Goal: Task Accomplishment & Management: Manage account settings

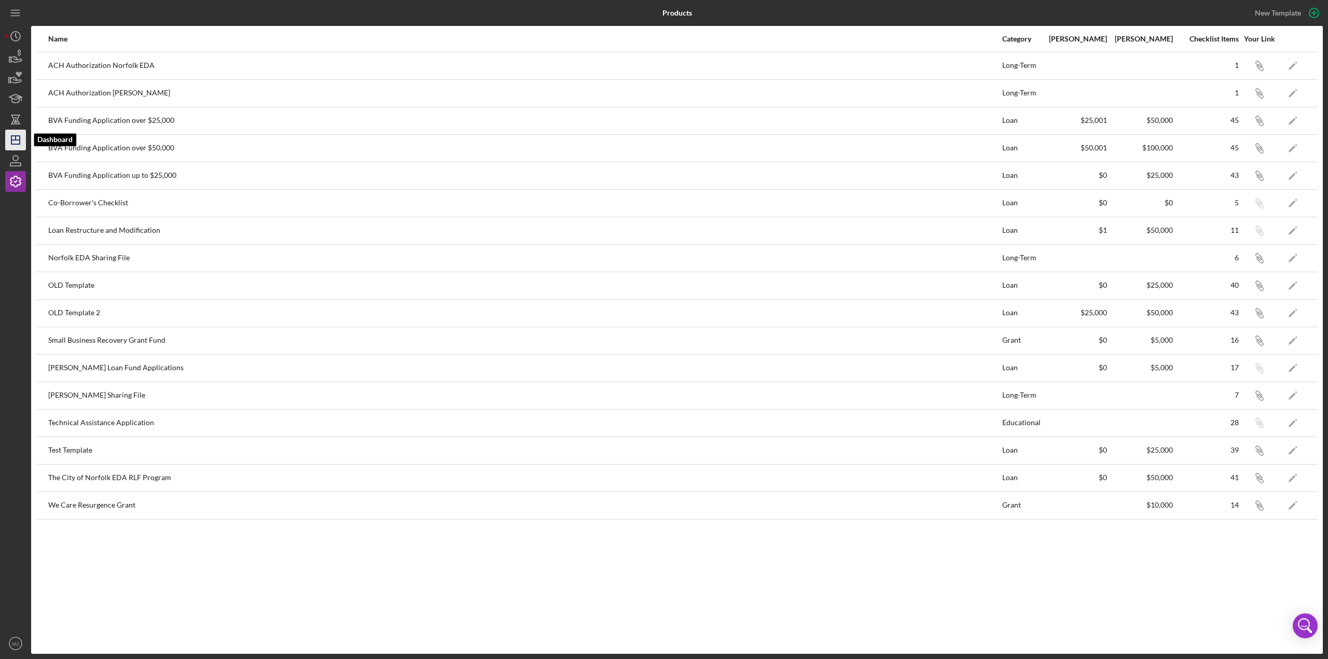
click at [15, 141] on icon "Icon/Dashboard" at bounding box center [16, 140] width 26 height 26
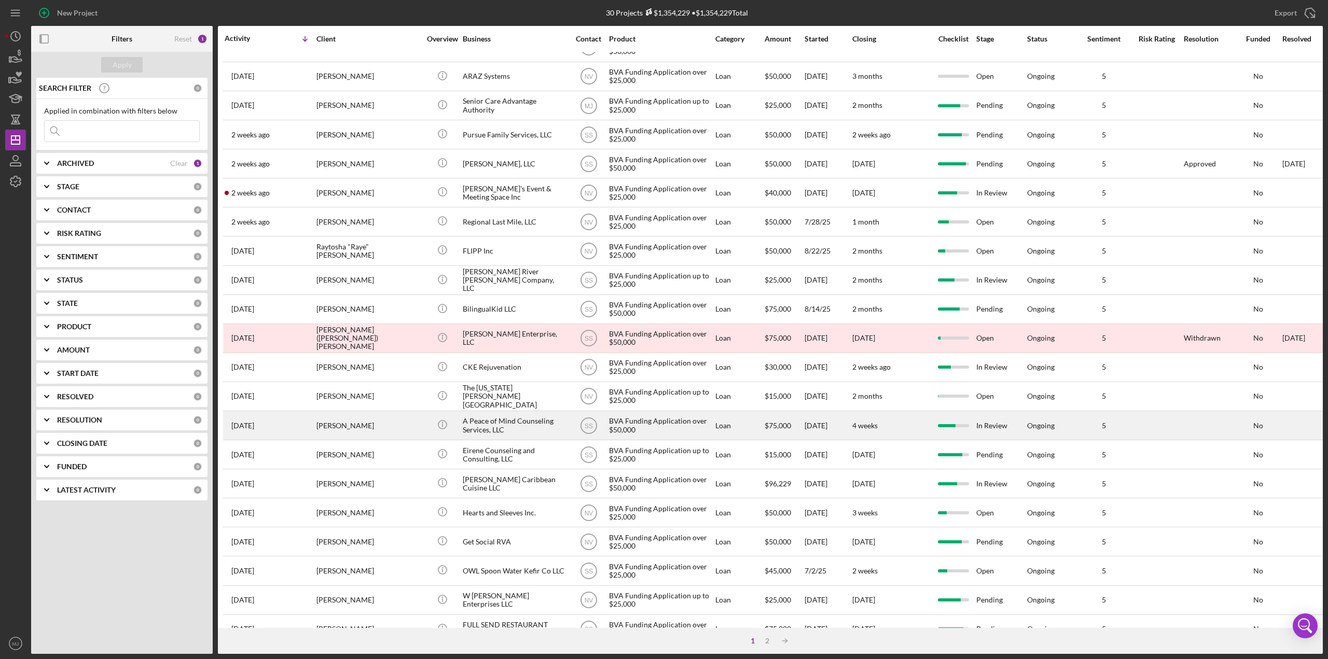
scroll to position [52, 0]
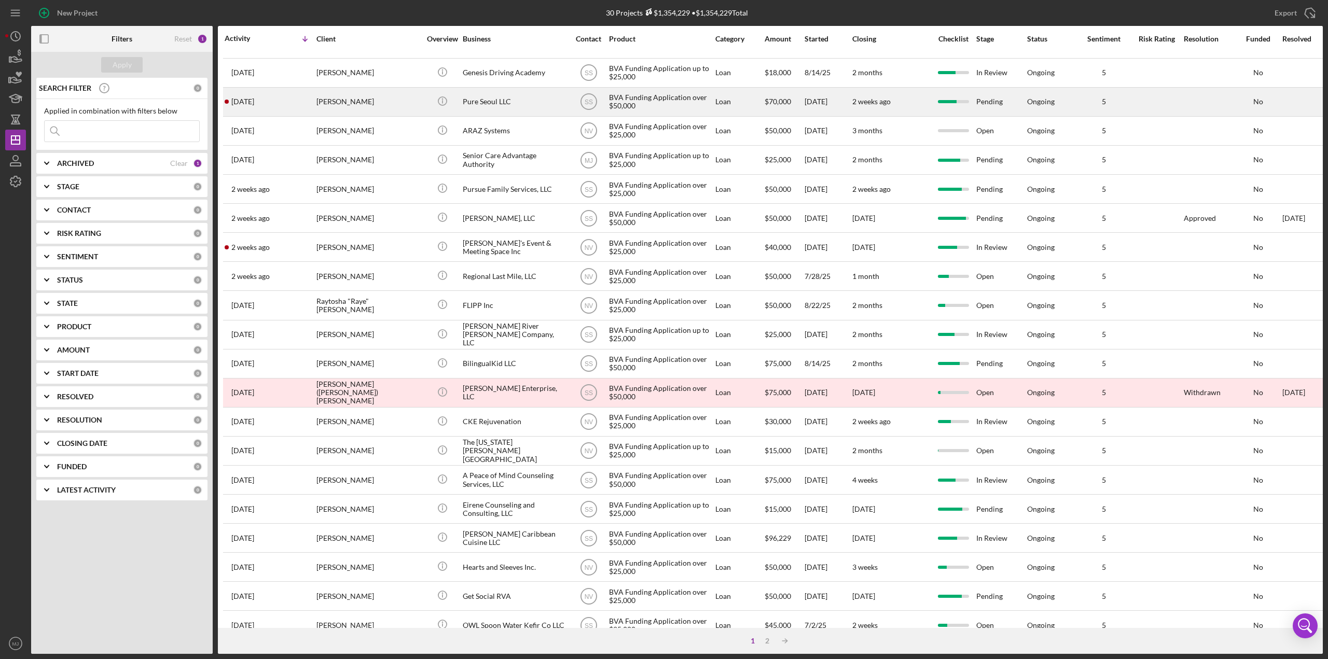
click at [485, 98] on div "Pure Seoul LLC" at bounding box center [515, 101] width 104 height 27
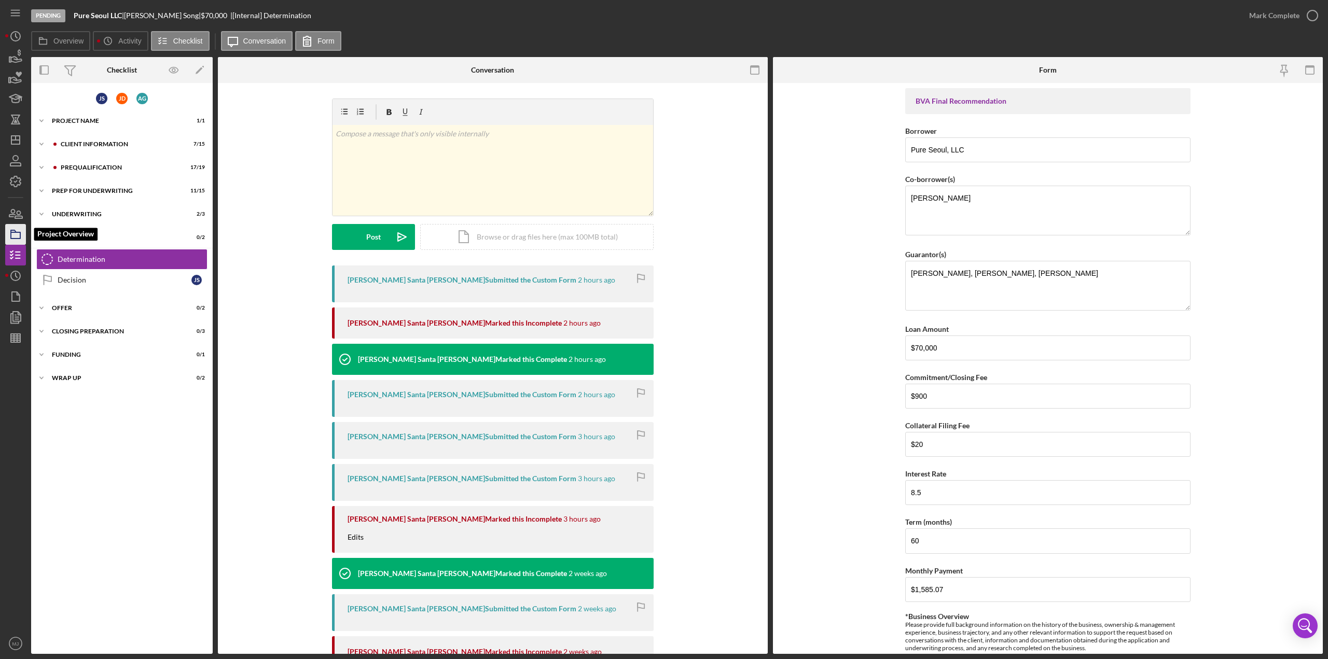
click at [13, 230] on polygon "button" at bounding box center [13, 231] width 5 height 2
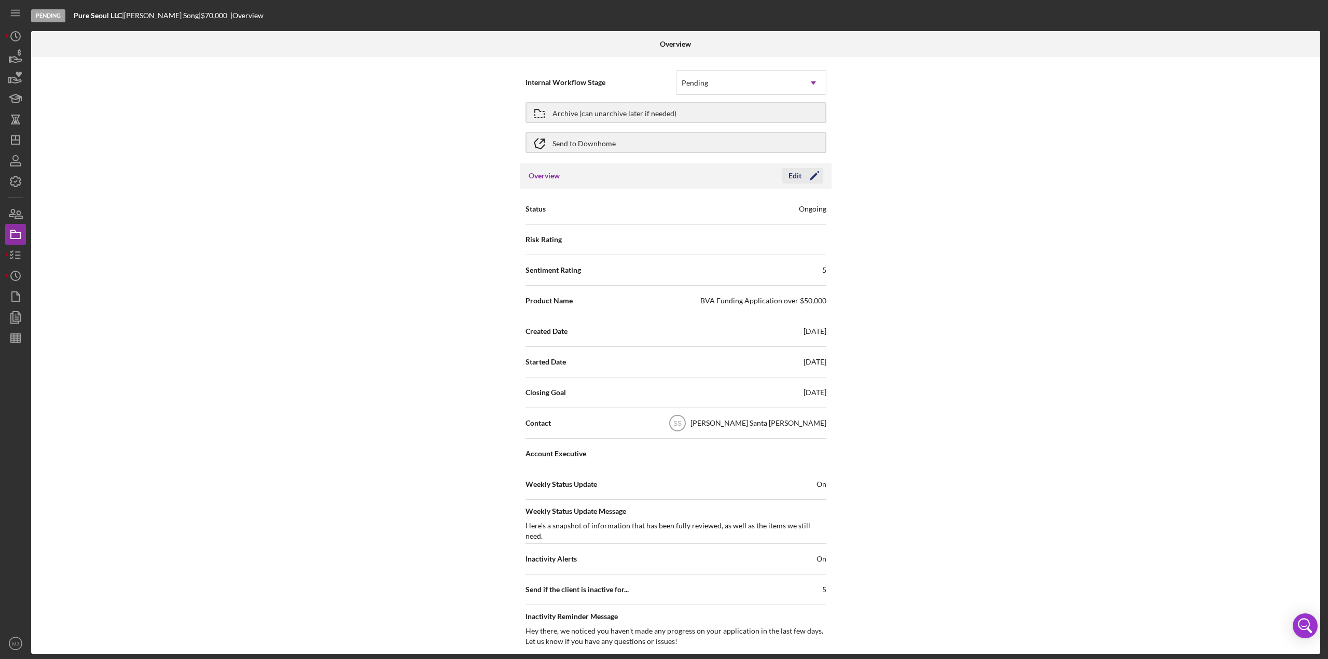
click at [807, 177] on icon "Icon/Edit" at bounding box center [814, 176] width 26 height 26
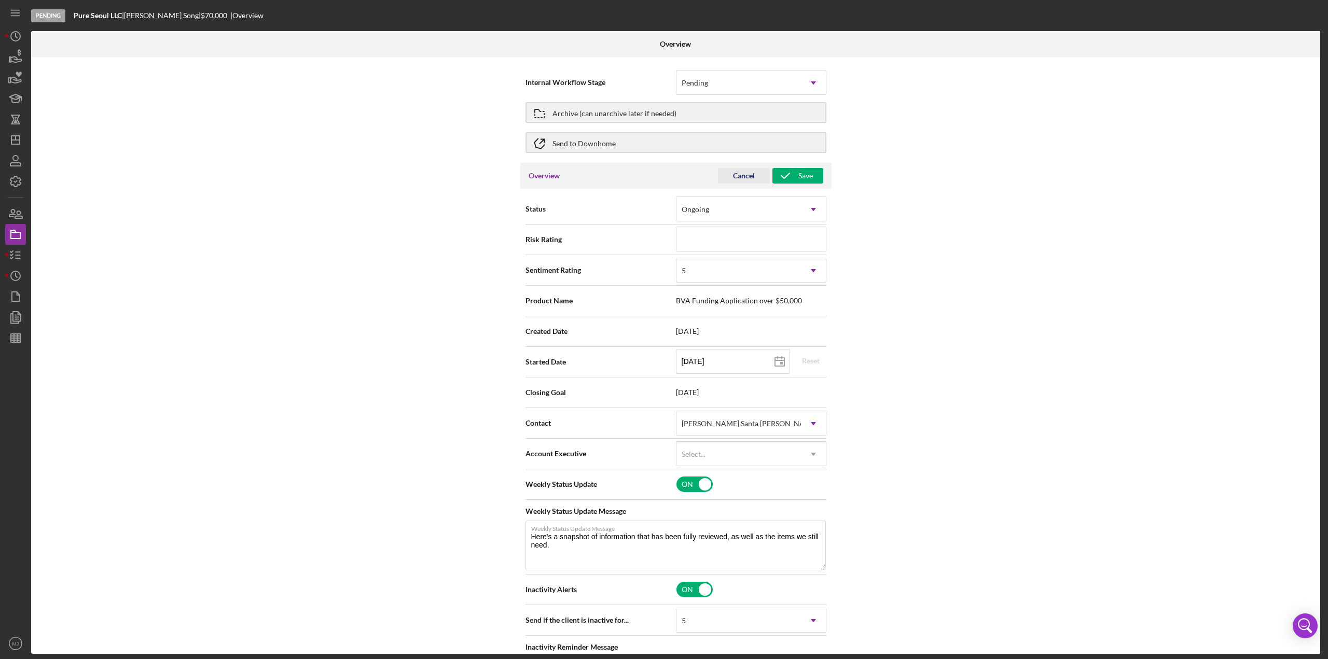
click at [747, 174] on div "Cancel" at bounding box center [744, 176] width 22 height 16
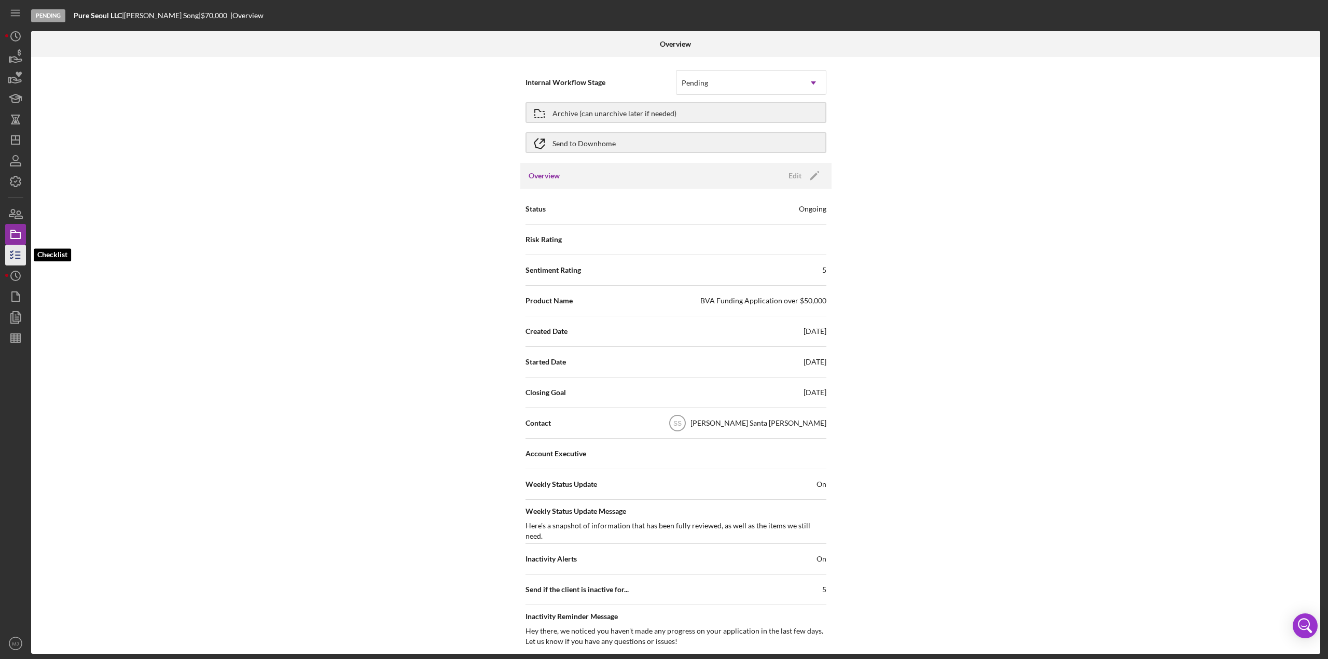
click at [12, 254] on icon "button" at bounding box center [16, 255] width 26 height 26
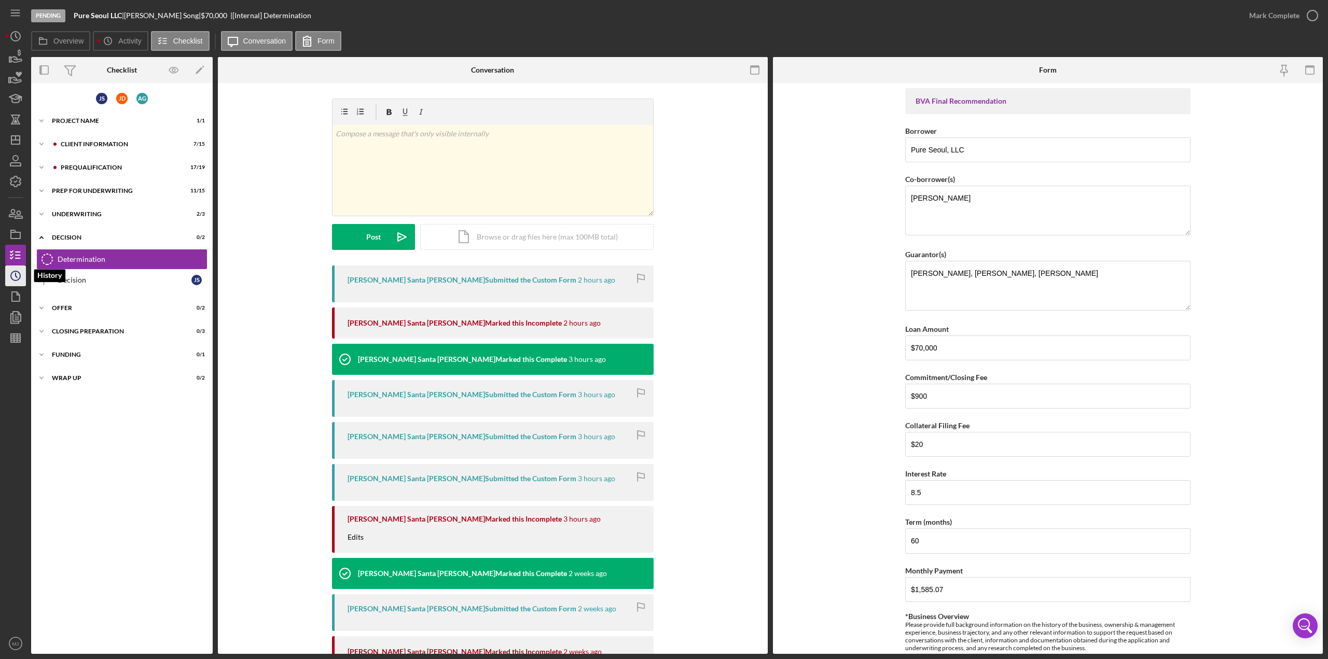
click at [18, 281] on icon "Icon/History" at bounding box center [16, 276] width 26 height 26
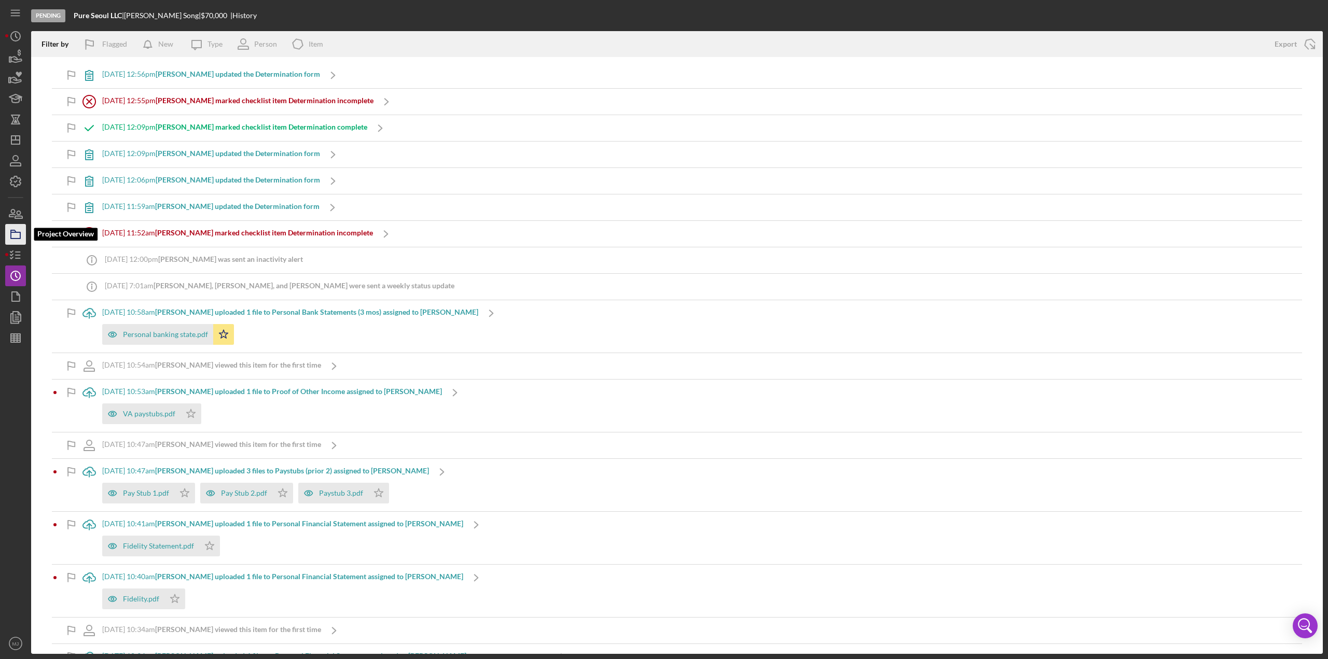
click at [19, 225] on icon "button" at bounding box center [16, 234] width 26 height 26
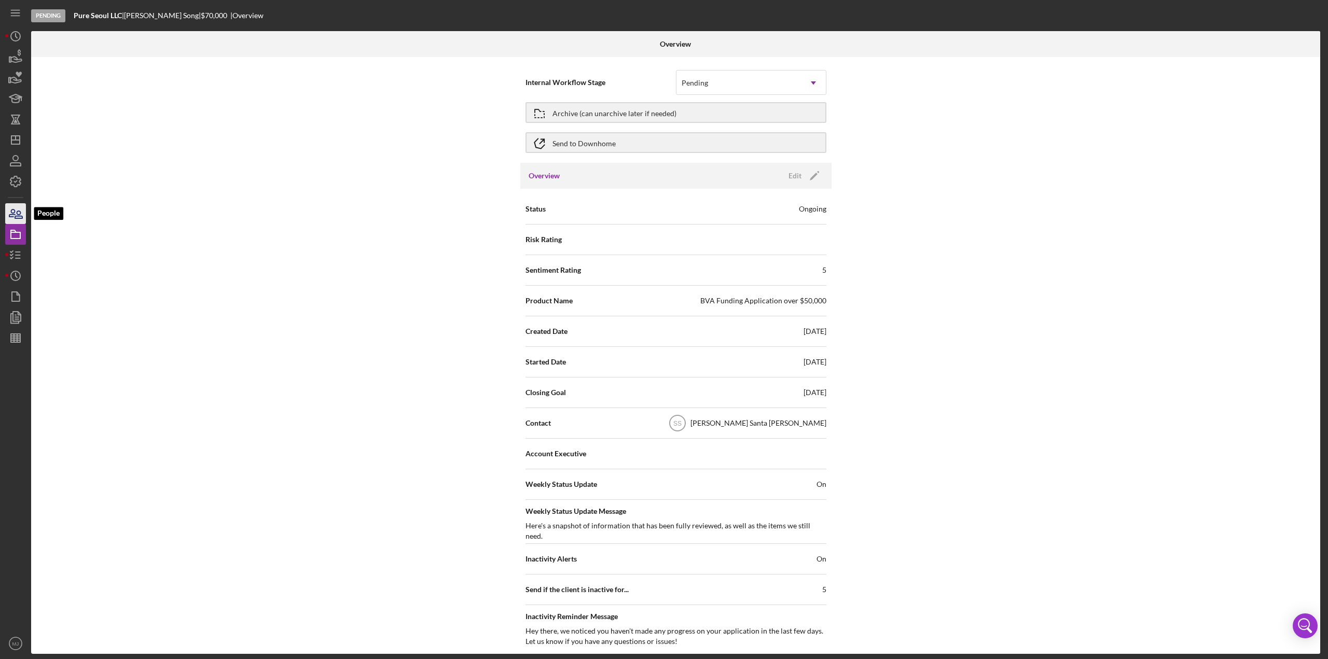
click at [16, 217] on icon "button" at bounding box center [18, 214] width 7 height 7
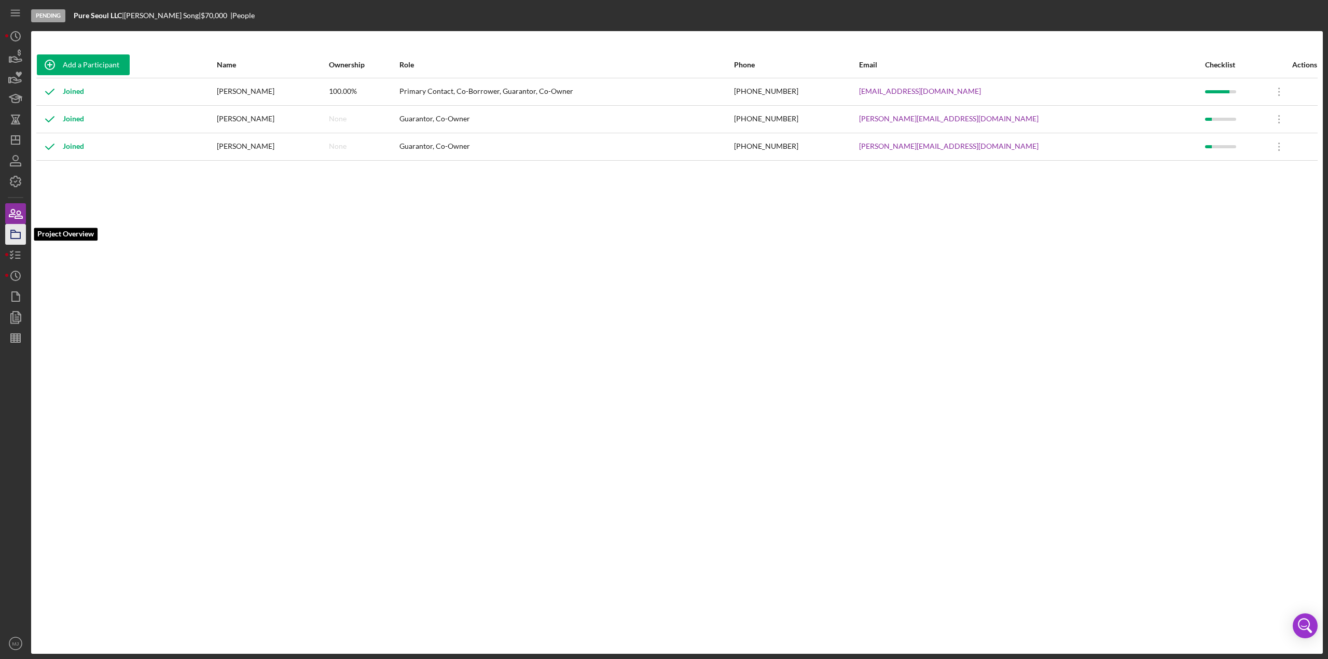
click at [22, 237] on icon "button" at bounding box center [16, 234] width 26 height 26
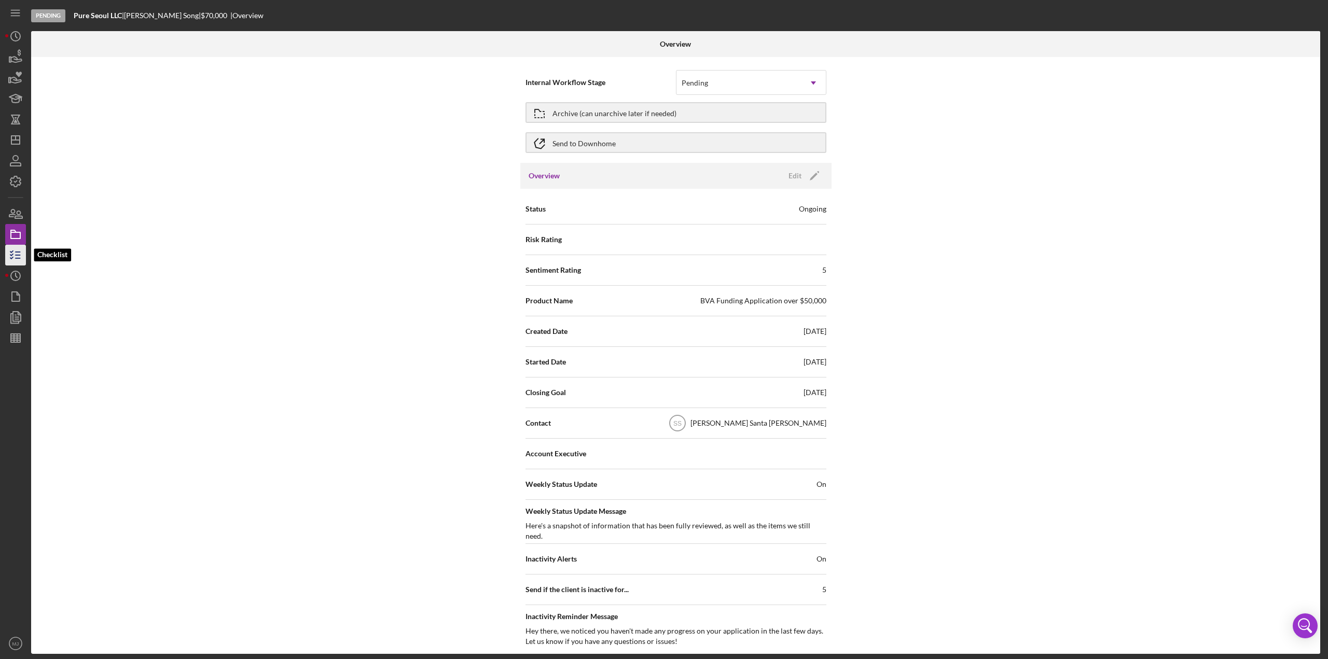
click at [14, 247] on icon "button" at bounding box center [16, 255] width 26 height 26
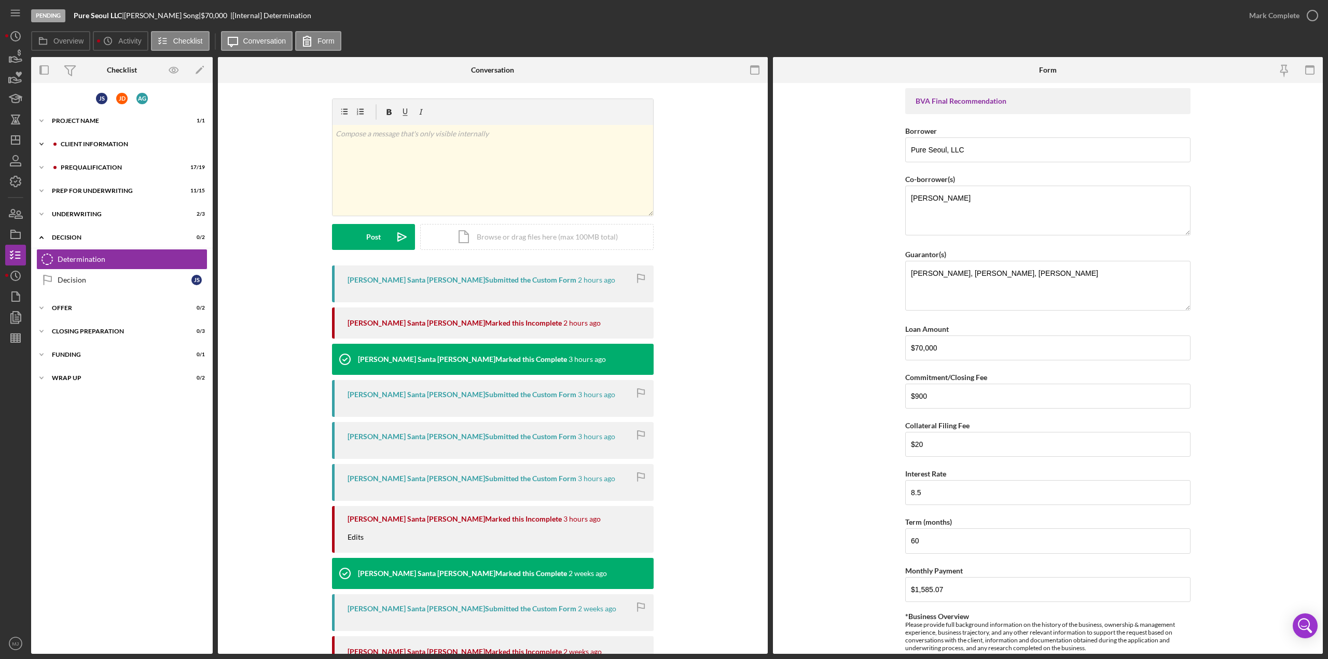
drag, startPoint x: 14, startPoint y: 247, endPoint x: 102, endPoint y: 149, distance: 132.2
click at [102, 149] on div "Icon/Expander Client Information 7 / 15" at bounding box center [122, 144] width 182 height 21
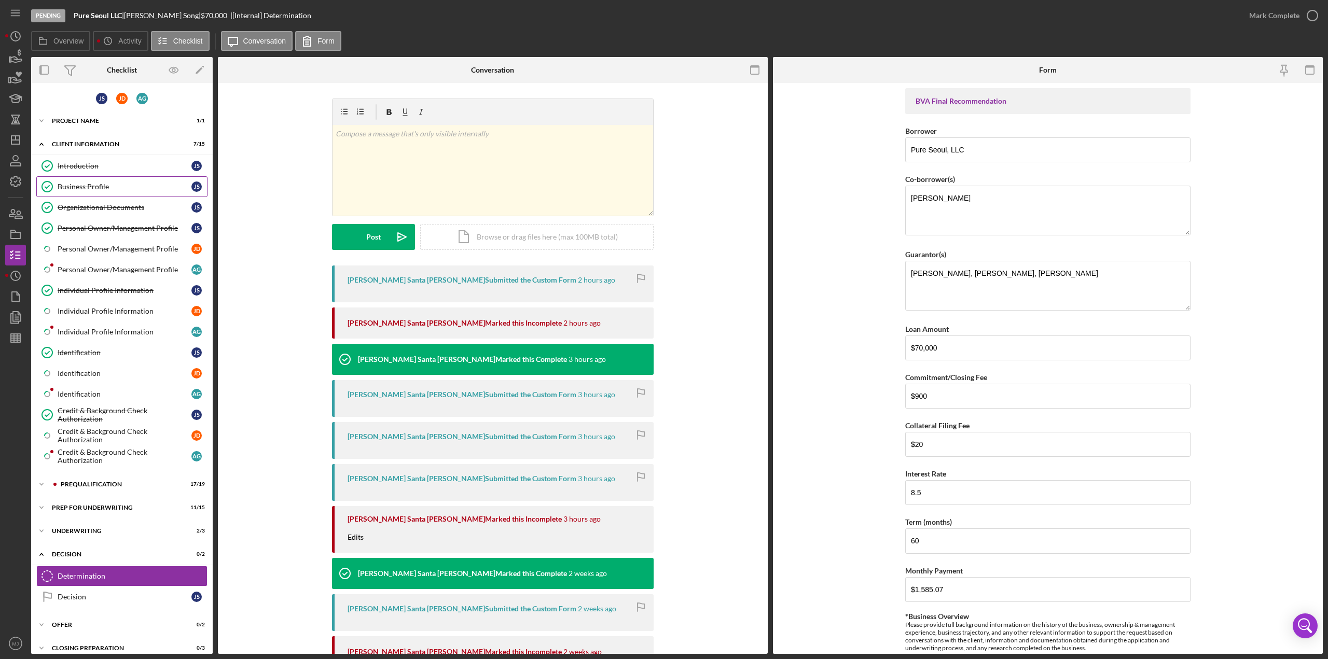
click at [100, 189] on div "Business Profile" at bounding box center [125, 187] width 134 height 8
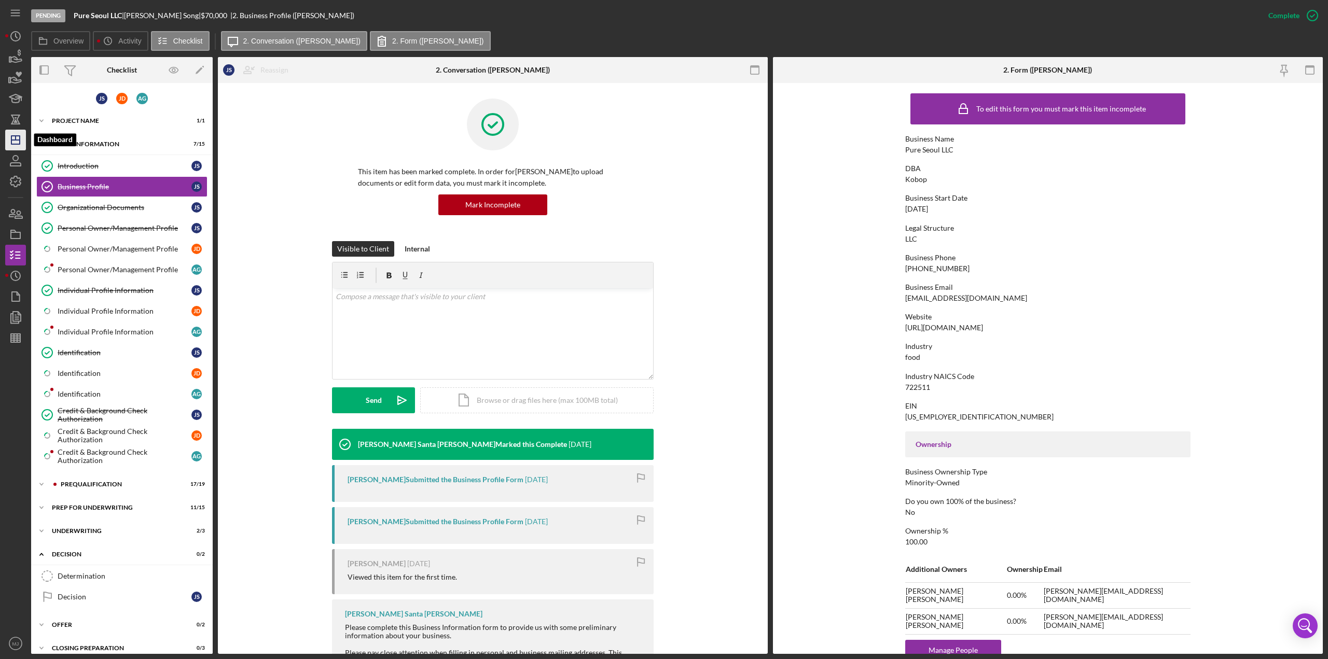
click at [16, 149] on icon "Icon/Dashboard" at bounding box center [16, 140] width 26 height 26
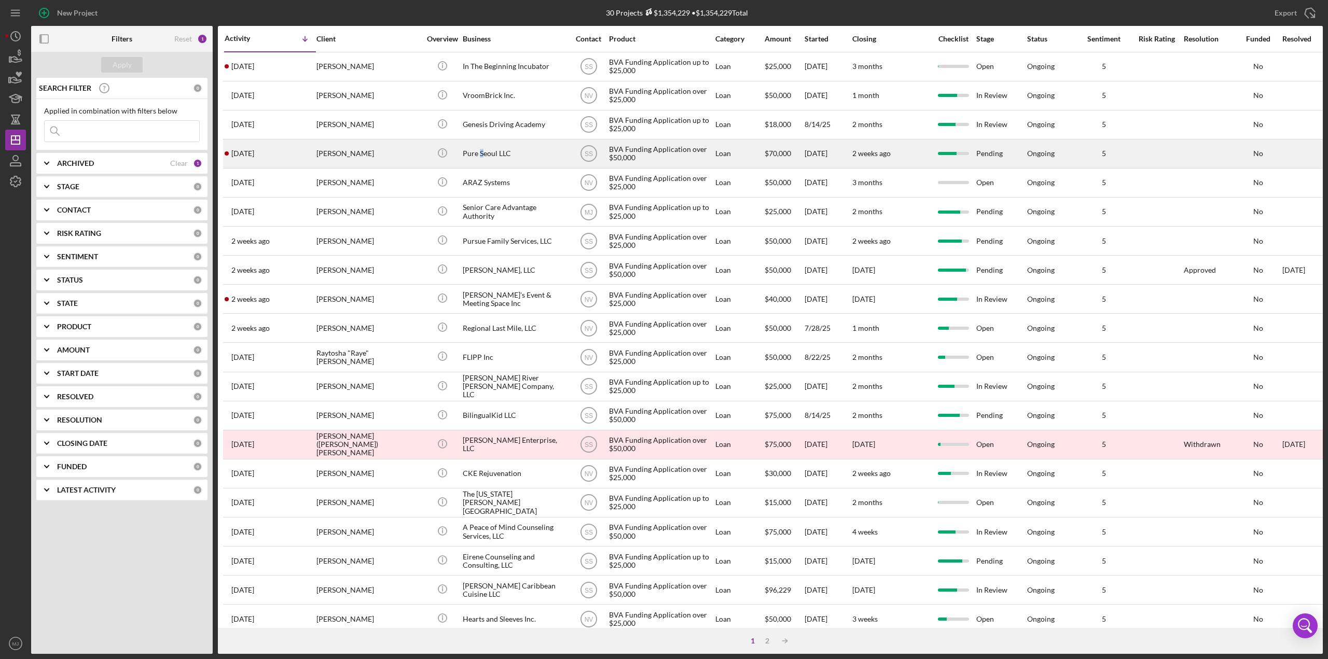
click at [481, 149] on div "Pure Seoul LLC" at bounding box center [515, 153] width 104 height 27
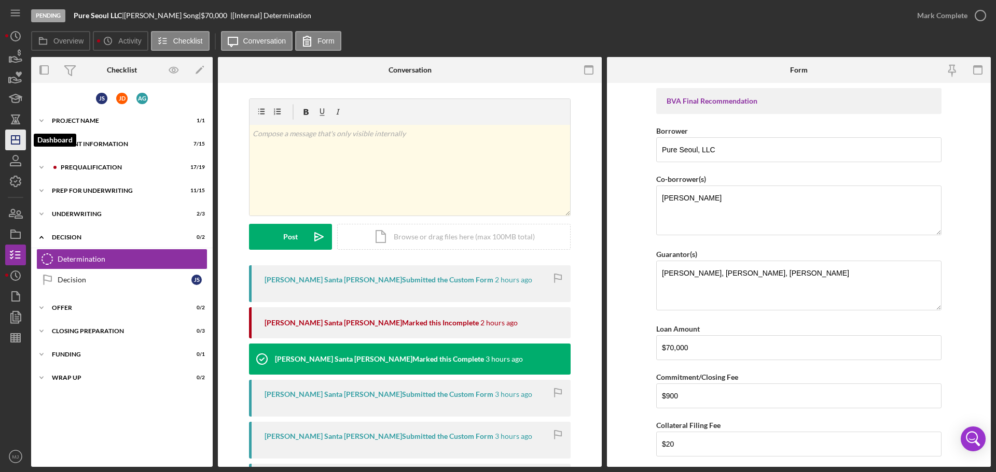
click at [18, 142] on icon "Icon/Dashboard" at bounding box center [16, 140] width 26 height 26
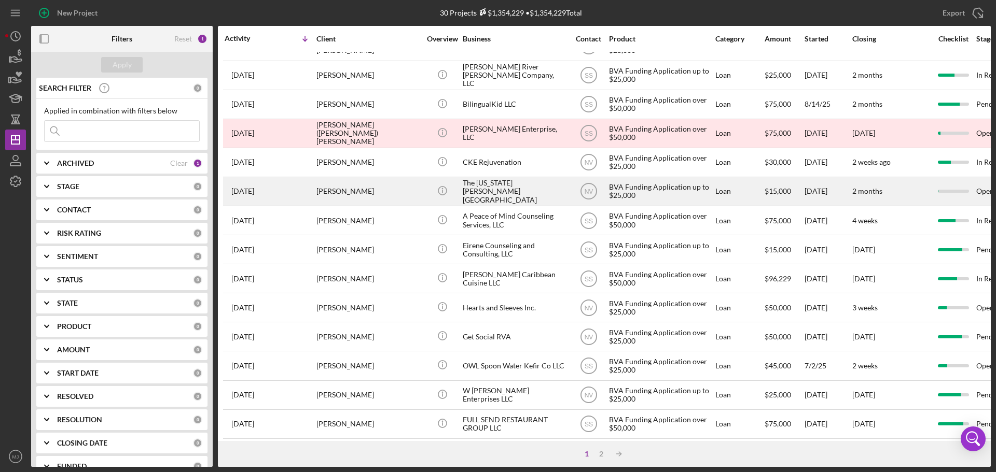
scroll to position [351, 0]
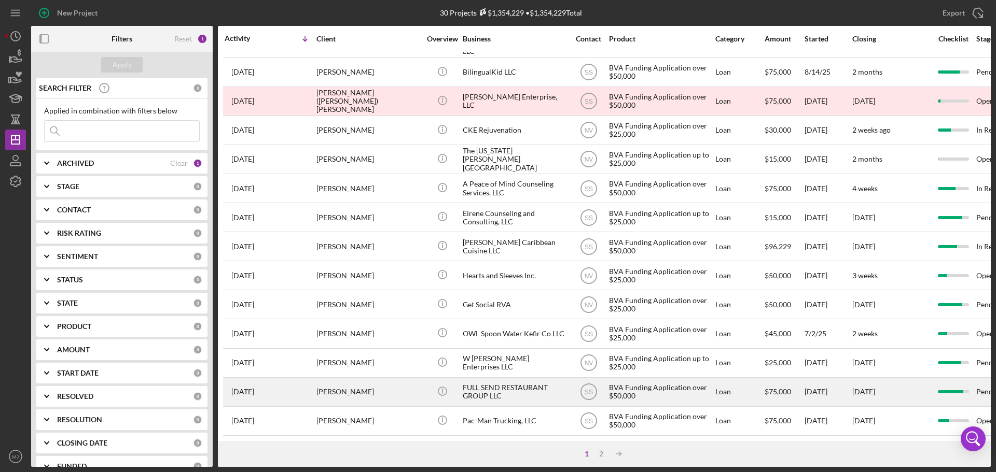
click at [509, 379] on div "FULL SEND RESTAURANT GROUP LLC" at bounding box center [515, 392] width 104 height 27
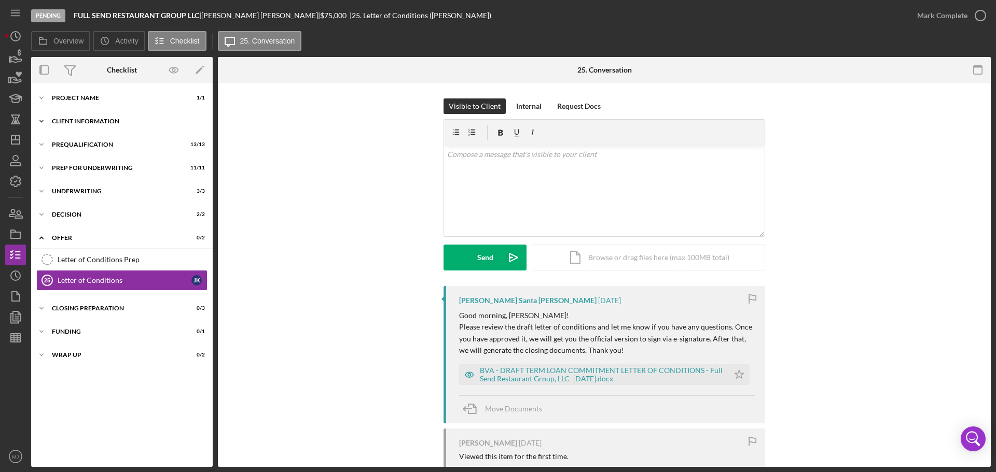
click at [107, 119] on div "Client Information" at bounding box center [126, 121] width 148 height 6
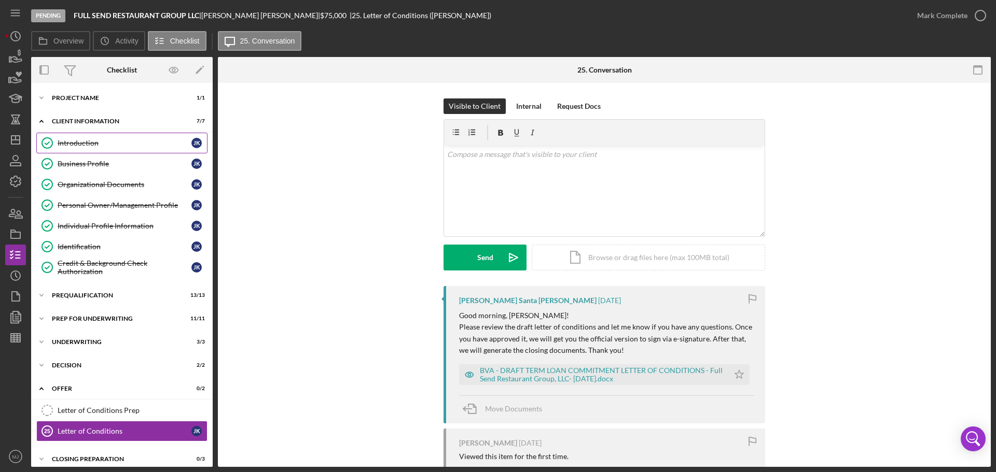
click at [106, 153] on link "Introduction Introduction J K" at bounding box center [121, 143] width 171 height 21
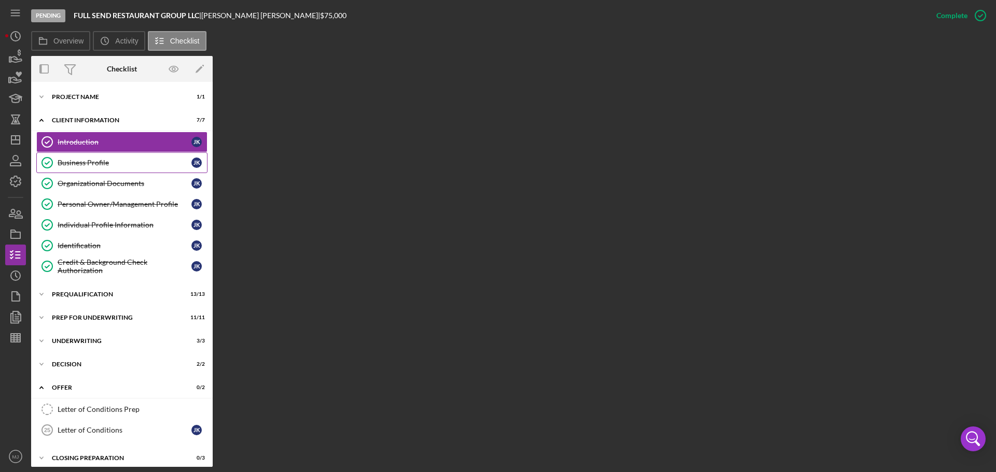
click at [106, 166] on div "Business Profile" at bounding box center [125, 163] width 134 height 8
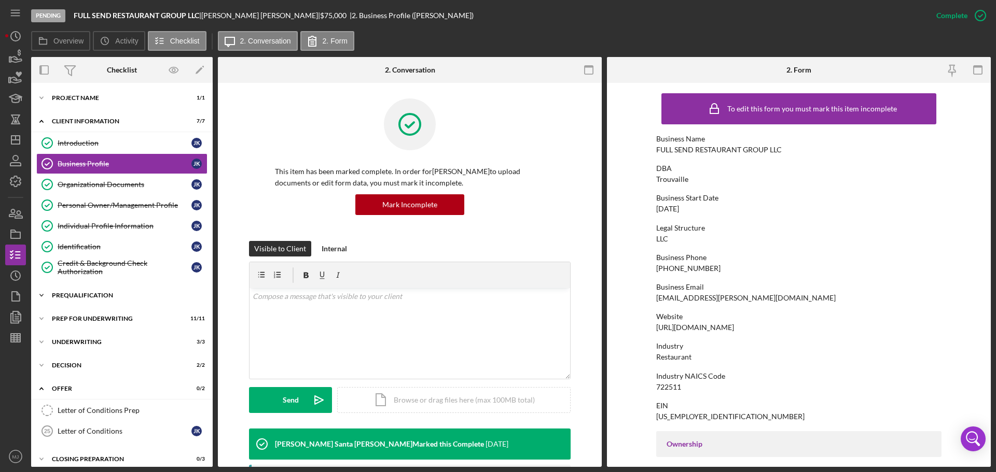
click at [78, 296] on div "Prequalification" at bounding box center [126, 295] width 148 height 6
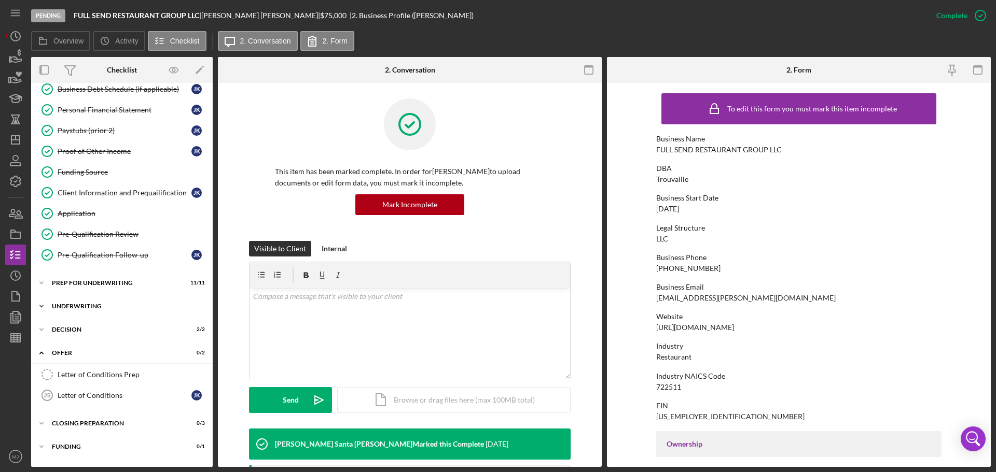
scroll to position [330, 0]
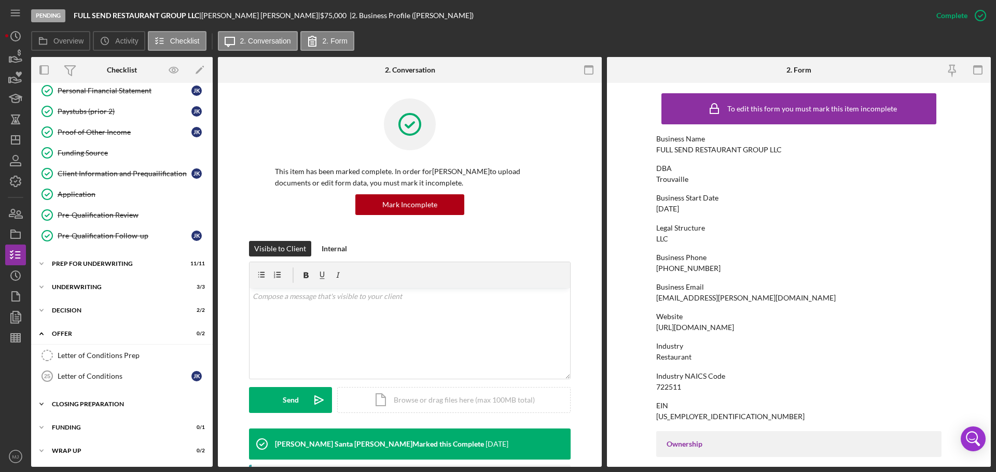
click at [116, 408] on div "Icon/Expander Closing Preparation 0 / 3" at bounding box center [122, 404] width 182 height 21
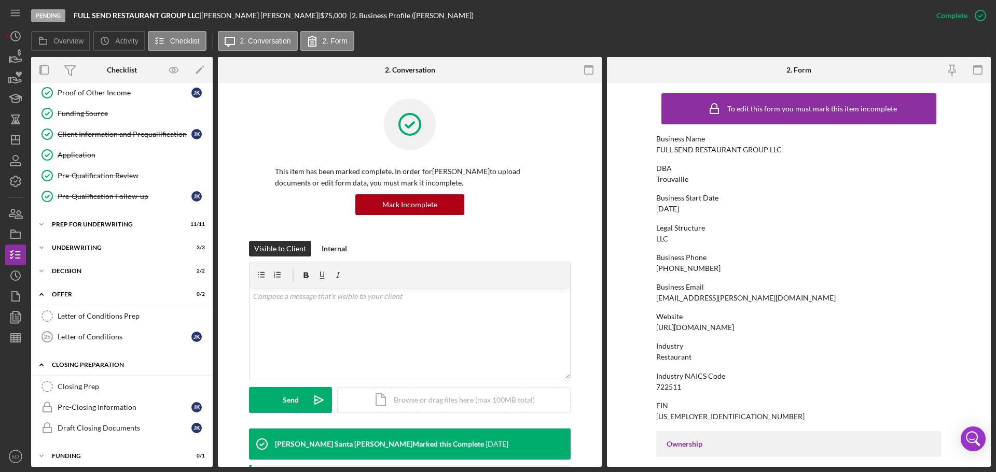
scroll to position [398, 0]
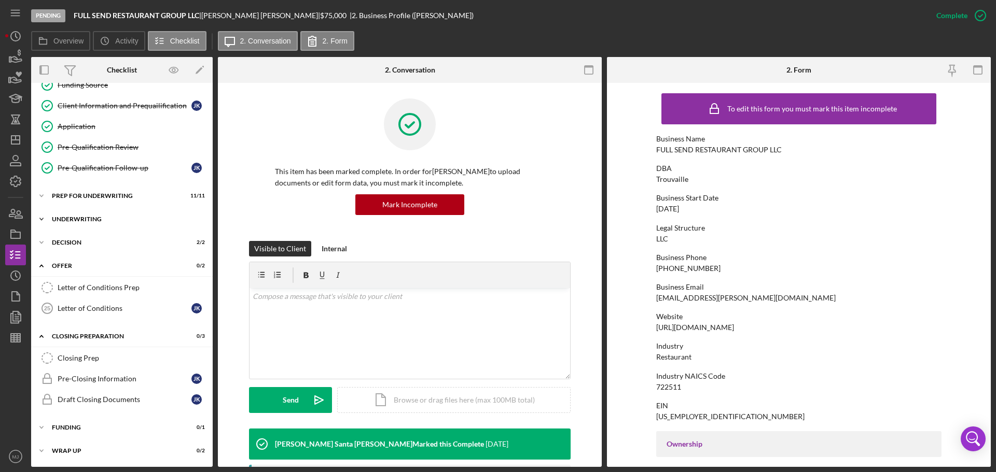
click at [82, 222] on div "Icon/Expander Underwriting 3 / 3" at bounding box center [122, 219] width 182 height 21
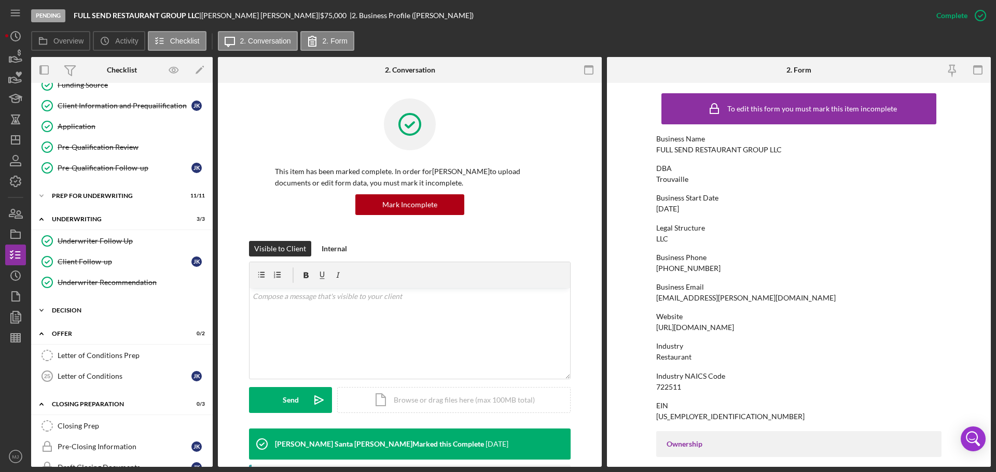
drag, startPoint x: 65, startPoint y: 309, endPoint x: 63, endPoint y: 301, distance: 7.6
click at [65, 305] on div "Icon/Expander Decision 2 / 2" at bounding box center [122, 310] width 182 height 21
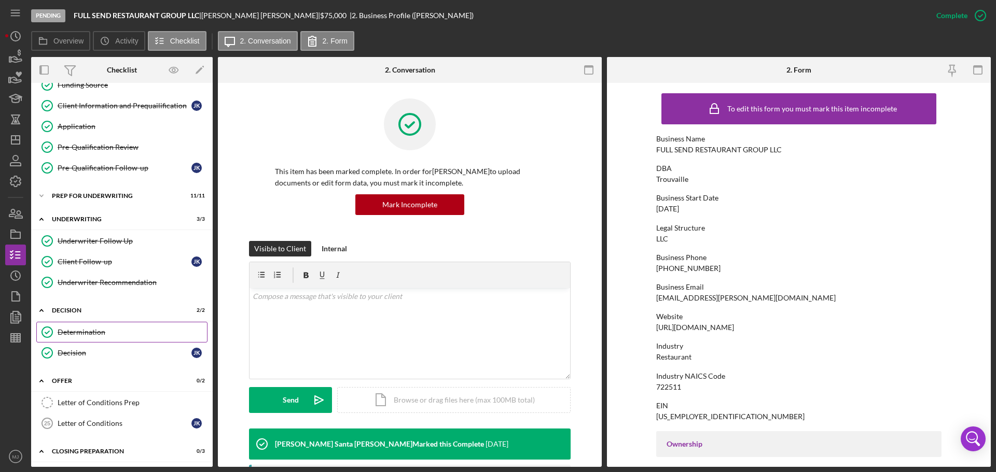
click at [86, 332] on div "Determination" at bounding box center [132, 332] width 149 height 8
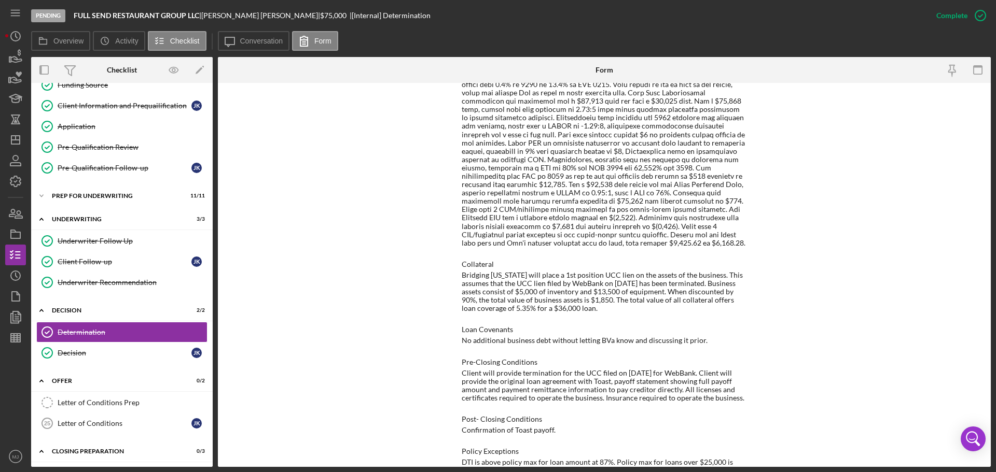
scroll to position [659, 0]
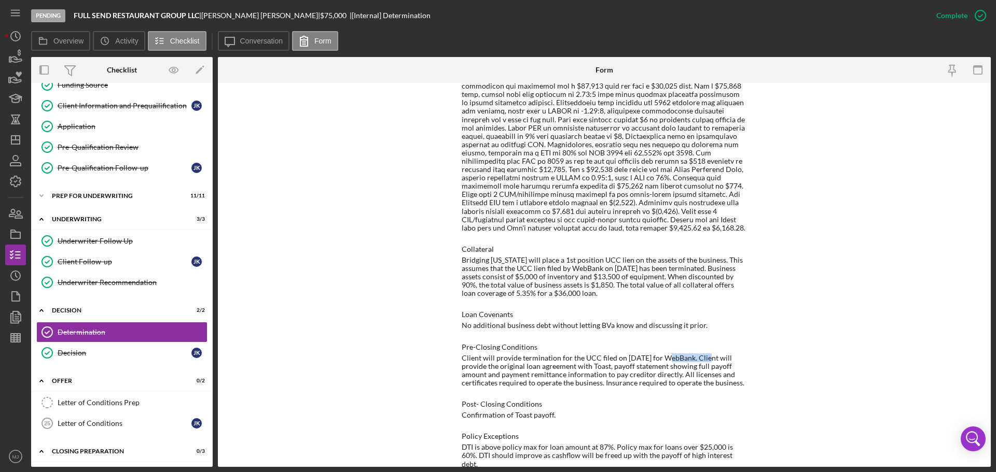
drag, startPoint x: 664, startPoint y: 351, endPoint x: 705, endPoint y: 351, distance: 41.5
click at [705, 354] on div "Client will provide termination for the UCC filed on 01/28/25 for WebBank. Clie…" at bounding box center [604, 370] width 285 height 33
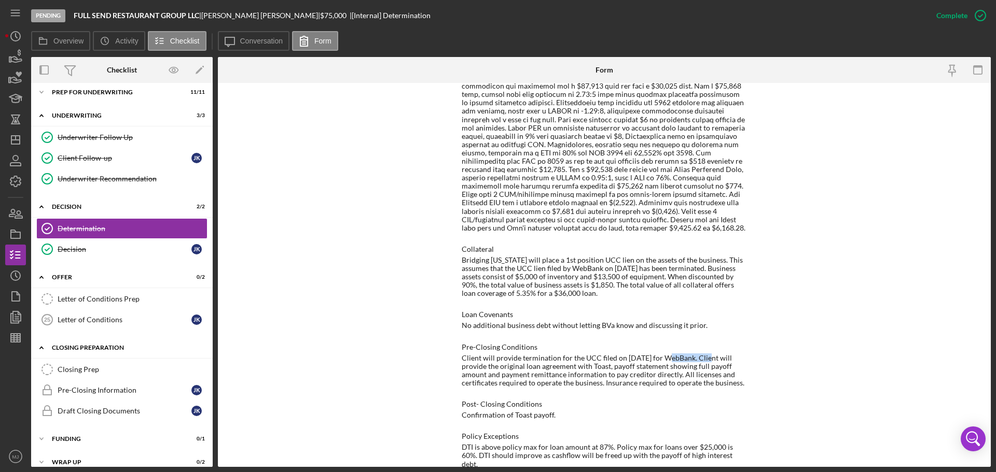
scroll to position [398, 0]
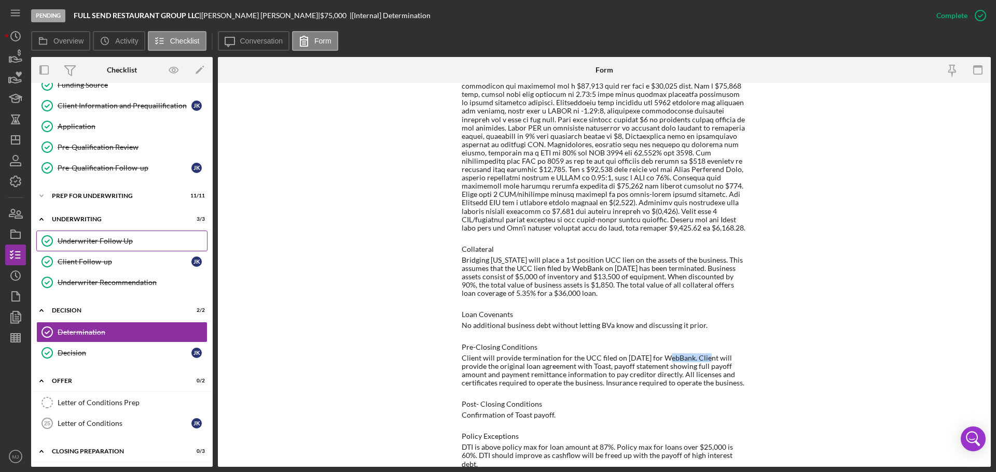
click at [94, 243] on div "Underwriter Follow Up" at bounding box center [132, 241] width 149 height 8
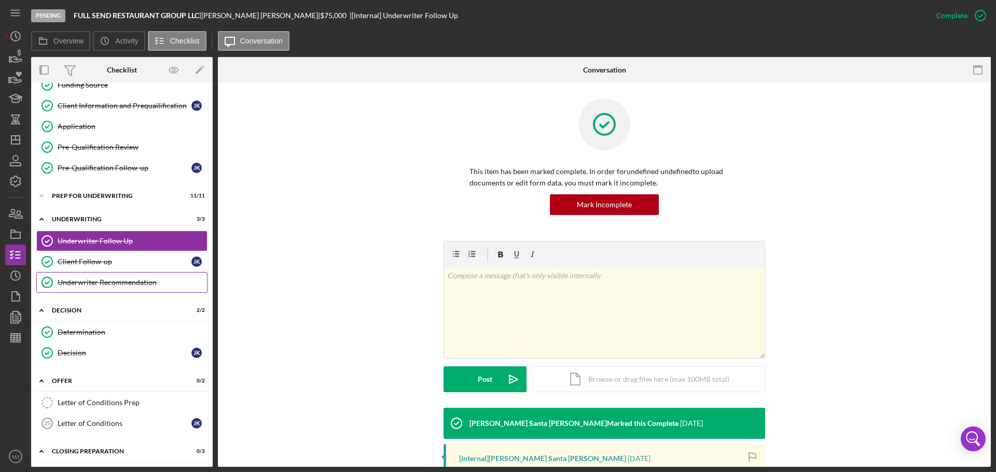
click at [97, 287] on link "Underwriter Recommendation Underwriter Recommendation" at bounding box center [121, 282] width 171 height 21
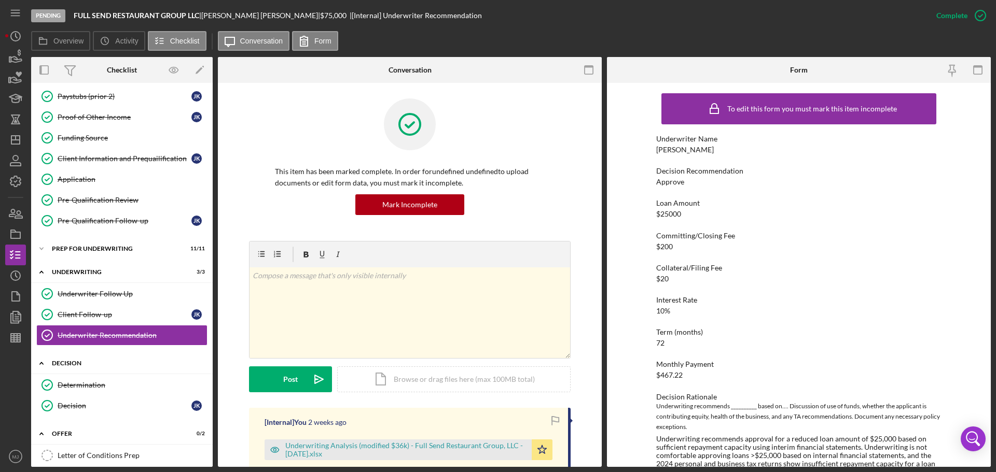
scroll to position [346, 0]
click at [411, 451] on div "Underwriting Analysis (modified $36k) - Full Send Restaurant Group, LLC - 09.04…" at bounding box center [405, 450] width 241 height 17
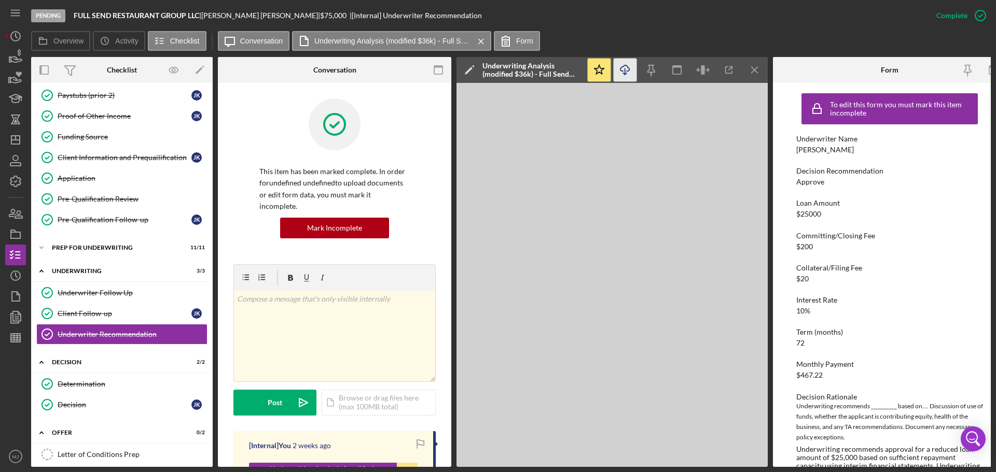
click at [628, 68] on icon "button" at bounding box center [624, 68] width 9 height 6
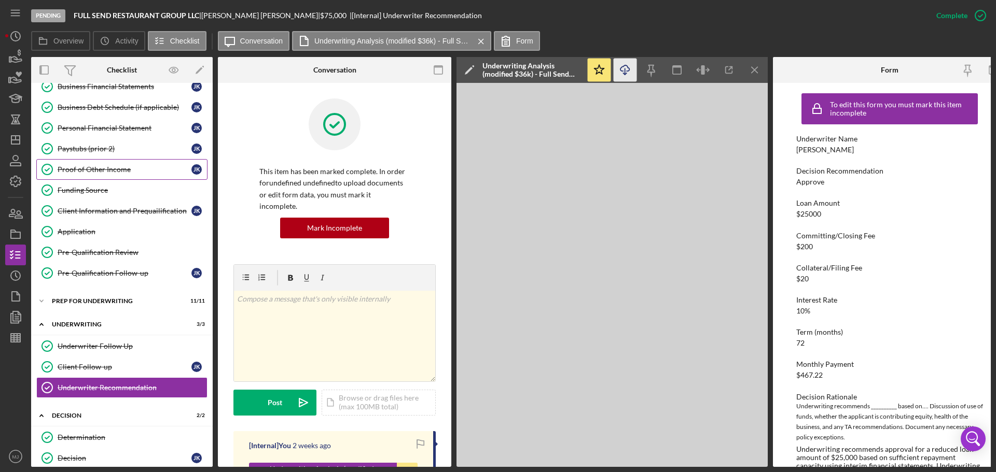
scroll to position [311, 0]
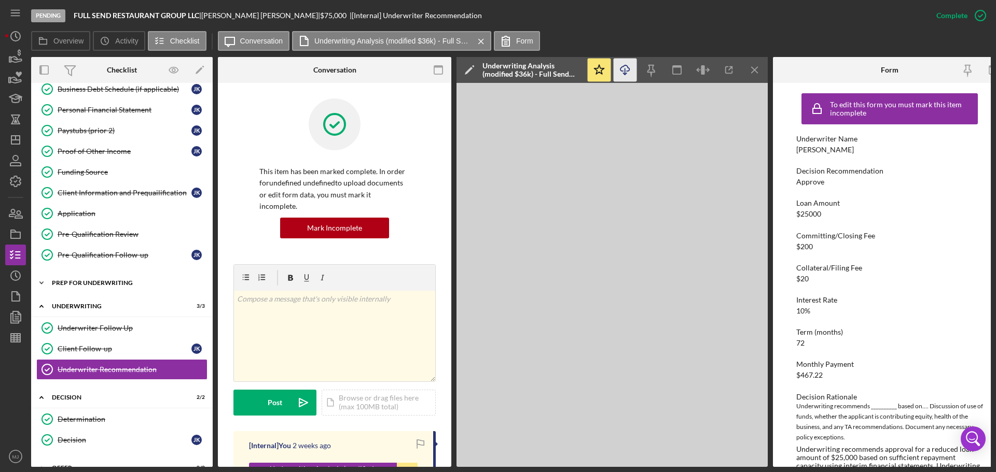
click at [40, 281] on icon "Icon/Expander" at bounding box center [41, 283] width 21 height 21
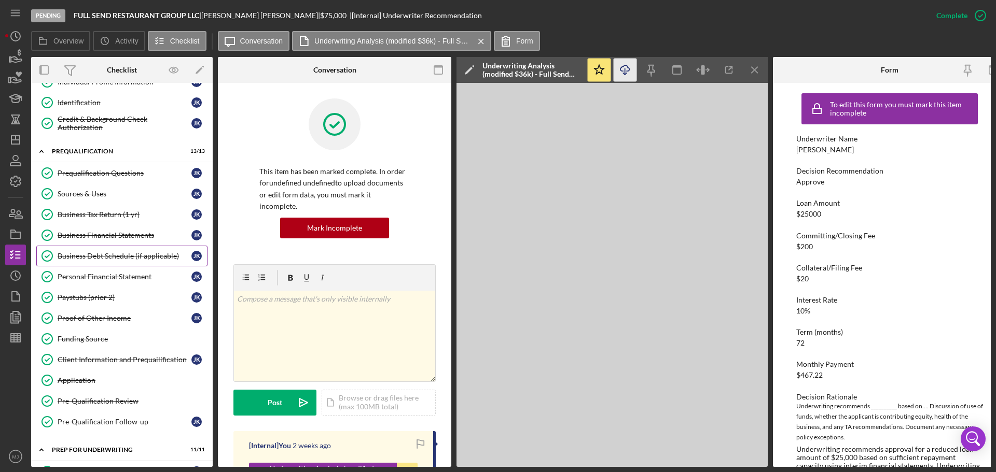
scroll to position [156, 0]
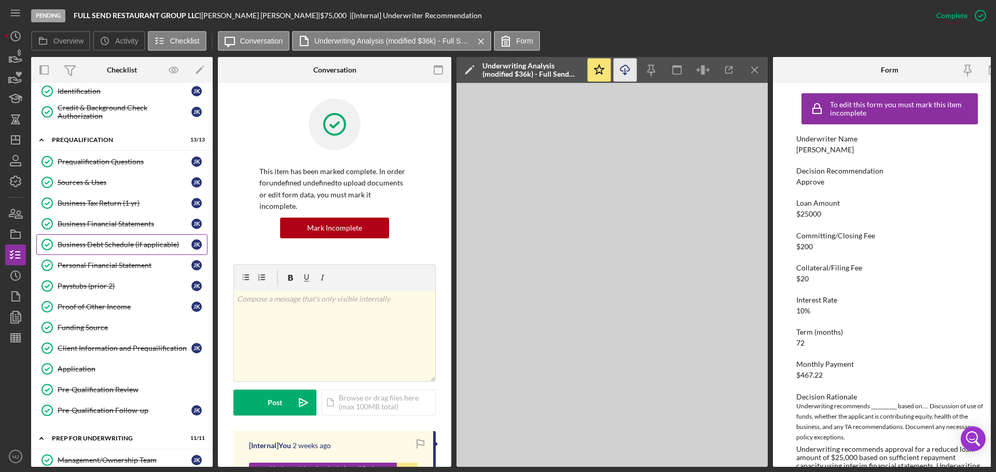
click at [82, 247] on div "Business Debt Schedule (if applicable)" at bounding box center [125, 245] width 134 height 8
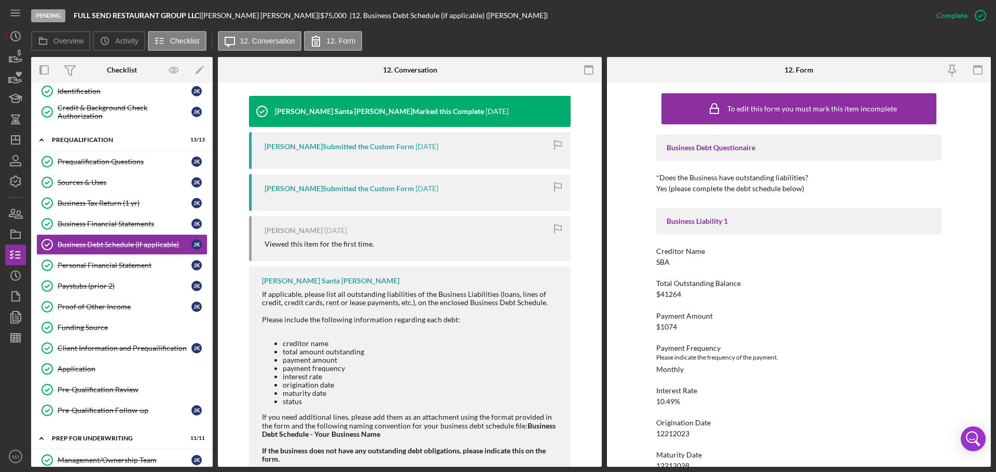
scroll to position [363, 0]
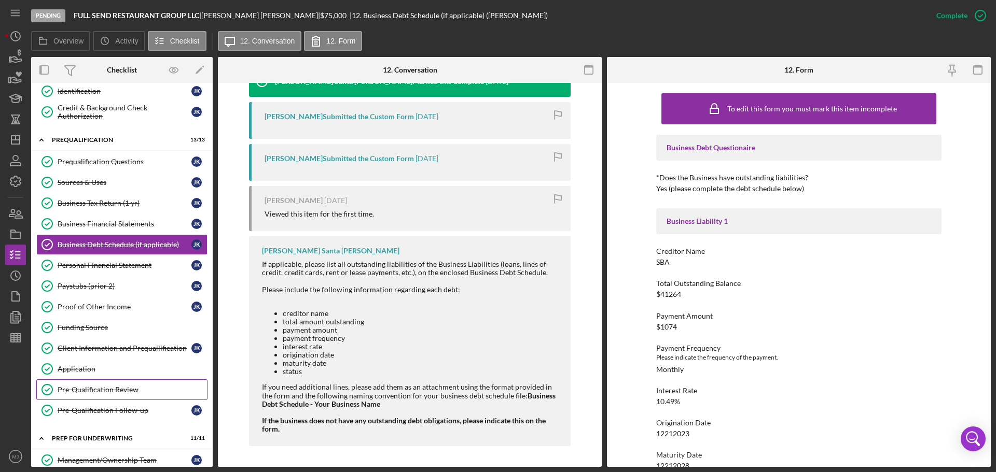
click at [95, 386] on div "Pre-Qualification Review" at bounding box center [132, 390] width 149 height 8
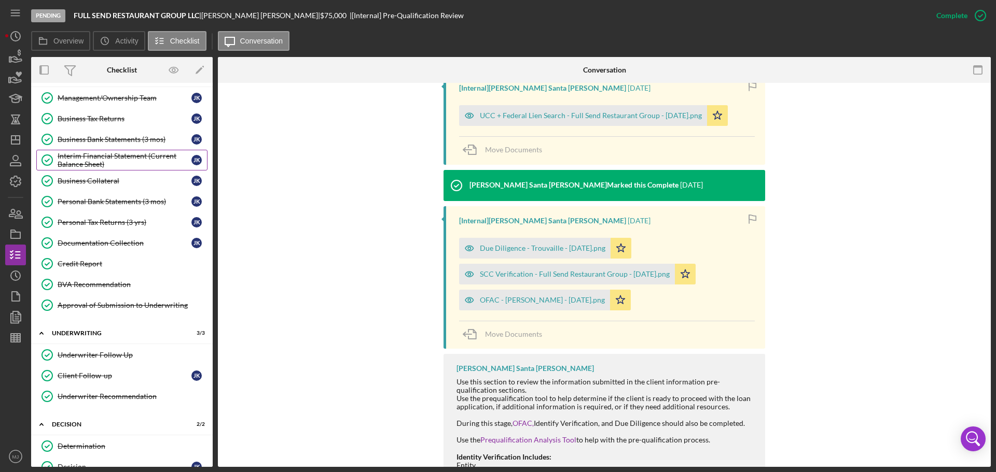
scroll to position [519, 0]
click at [91, 245] on div "Documentation Collection" at bounding box center [125, 243] width 134 height 8
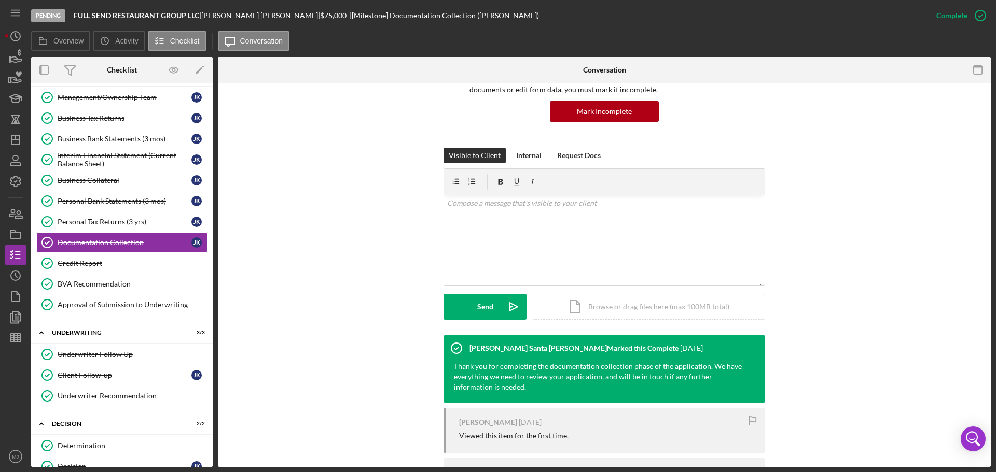
scroll to position [175, 0]
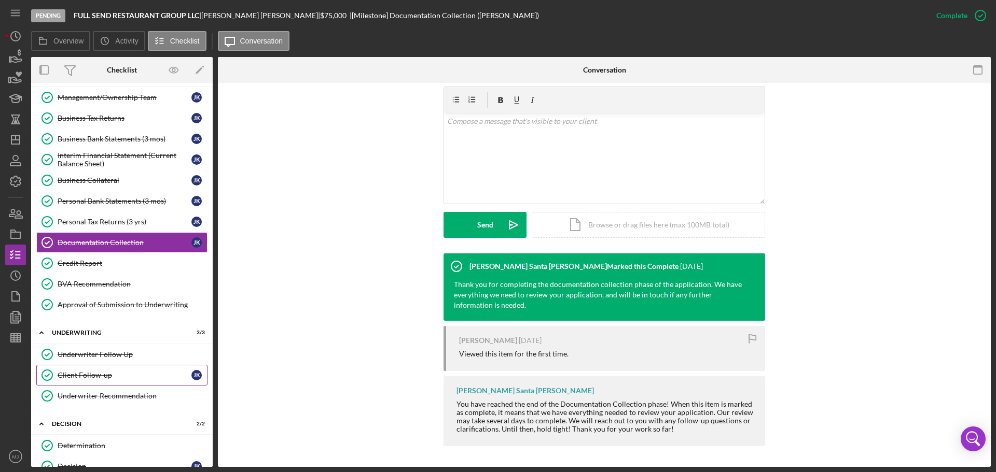
click at [89, 375] on div "Client Follow-up" at bounding box center [125, 375] width 134 height 8
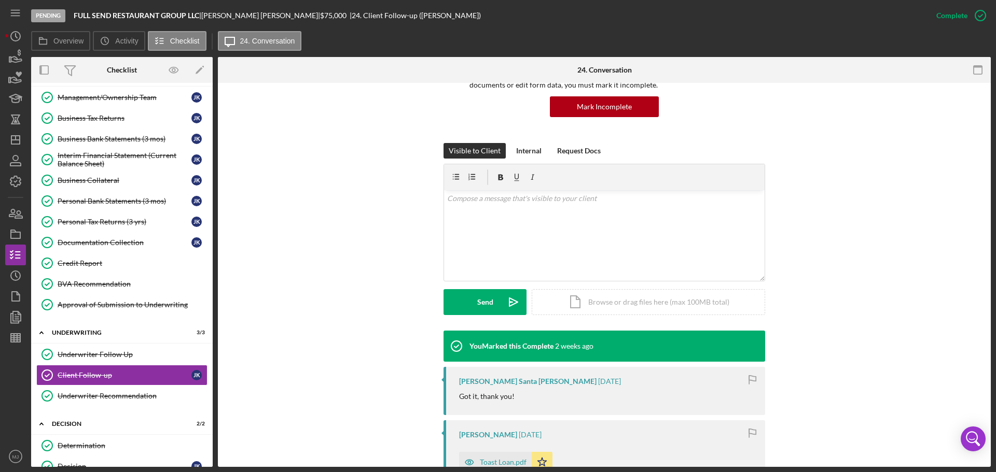
scroll to position [259, 0]
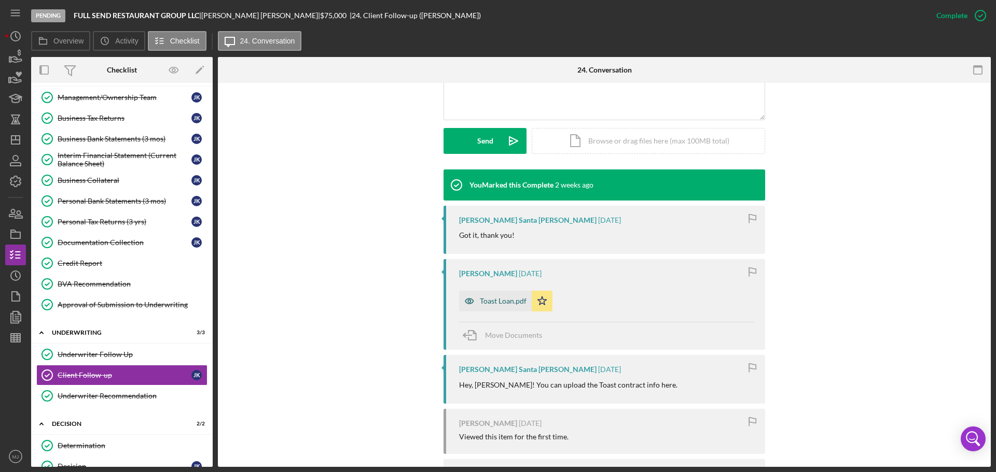
click at [514, 294] on div "Toast Loan.pdf" at bounding box center [495, 301] width 73 height 21
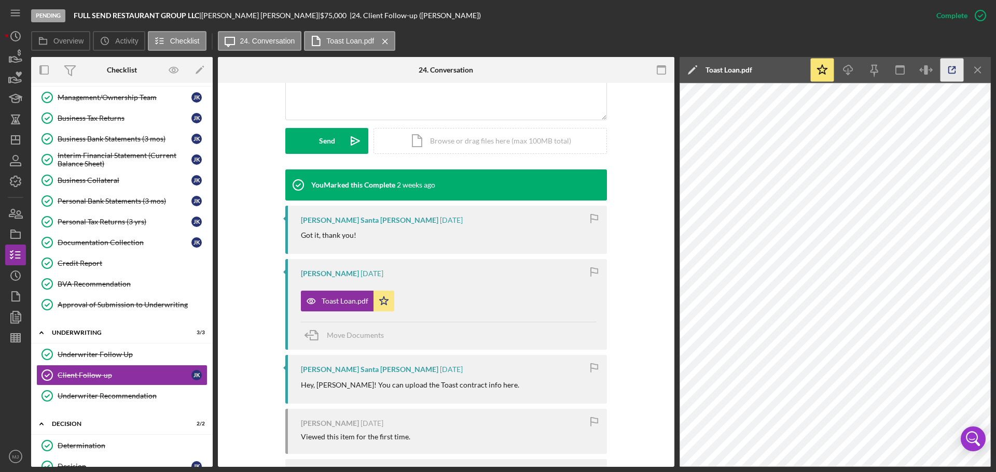
click at [952, 67] on icon "button" at bounding box center [951, 70] width 23 height 23
